Goal: Navigation & Orientation: Find specific page/section

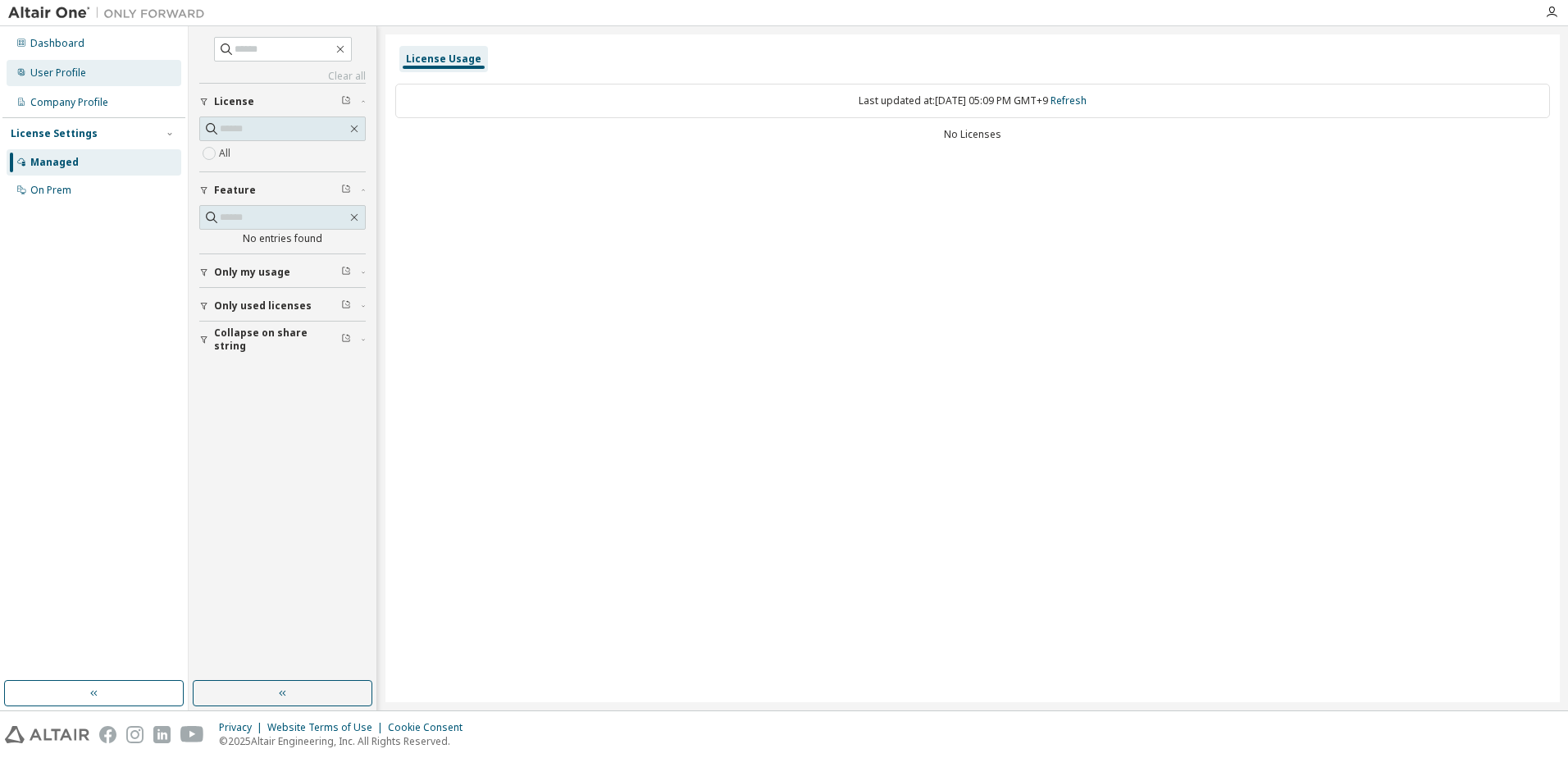
click at [60, 68] on div "User Profile" at bounding box center [57, 73] width 56 height 13
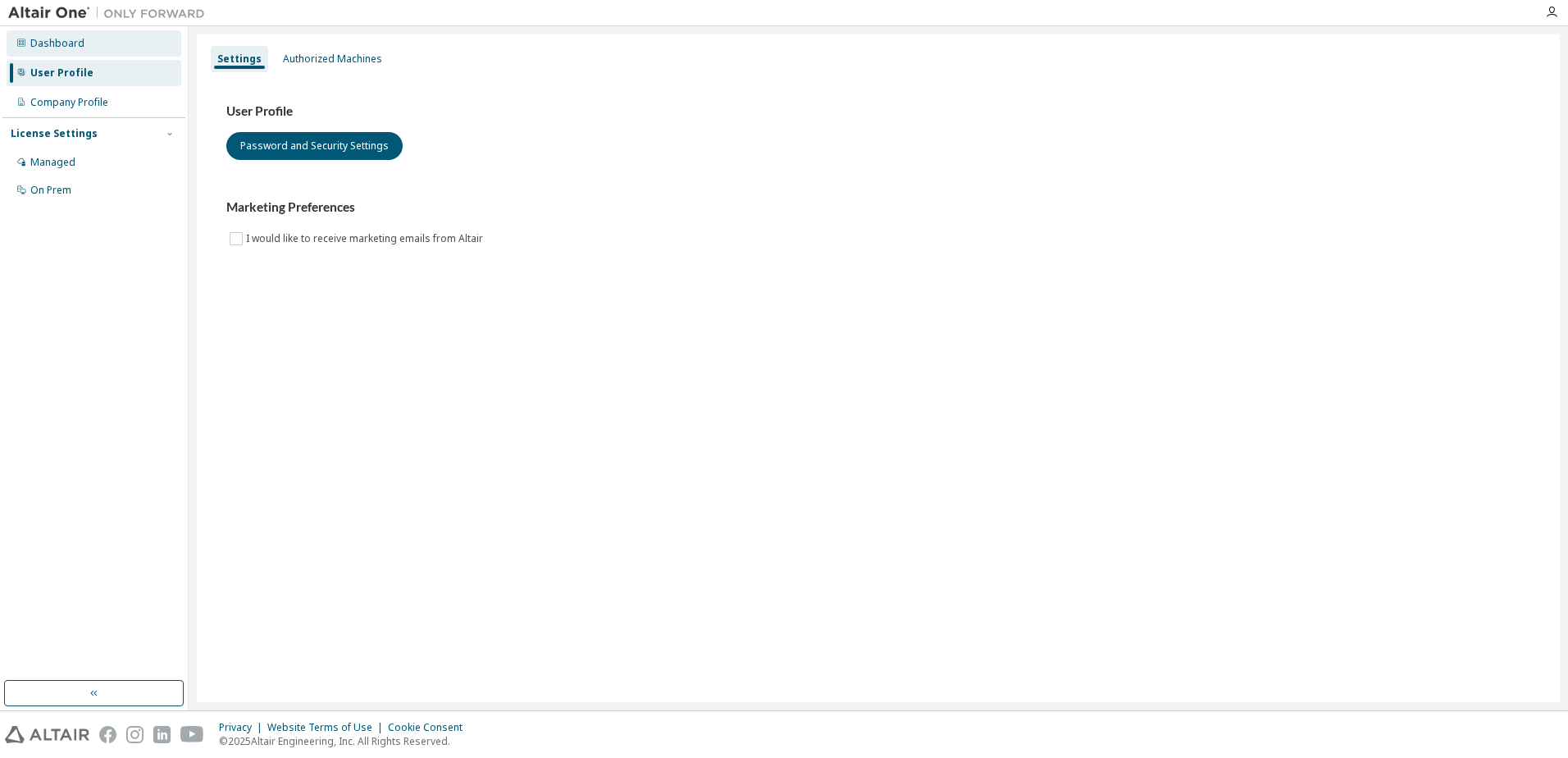
click at [60, 47] on div "Dashboard" at bounding box center [57, 43] width 54 height 13
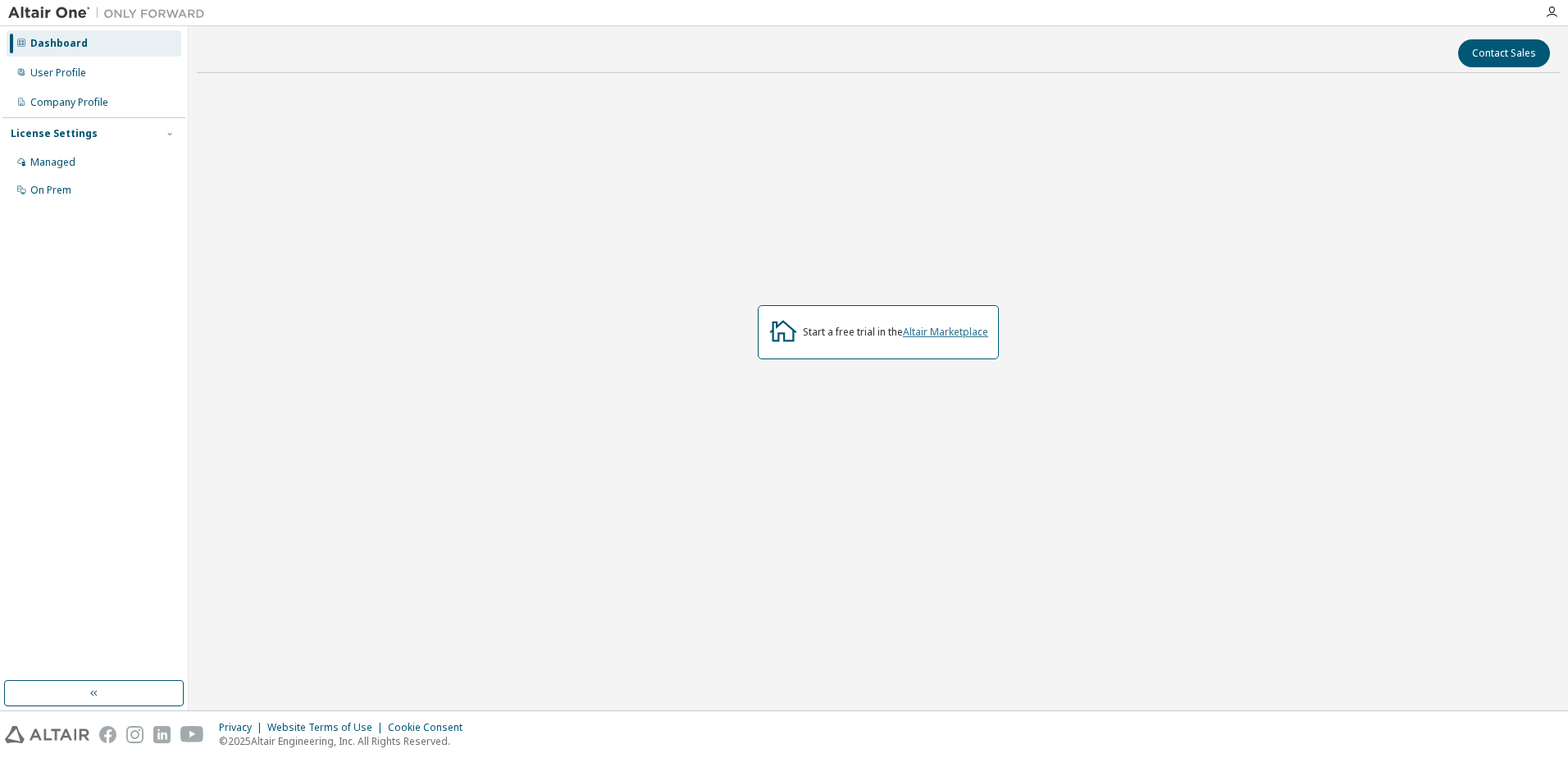
click at [956, 331] on link "Altair Marketplace" at bounding box center [946, 331] width 86 height 14
